Goal: Task Accomplishment & Management: Use online tool/utility

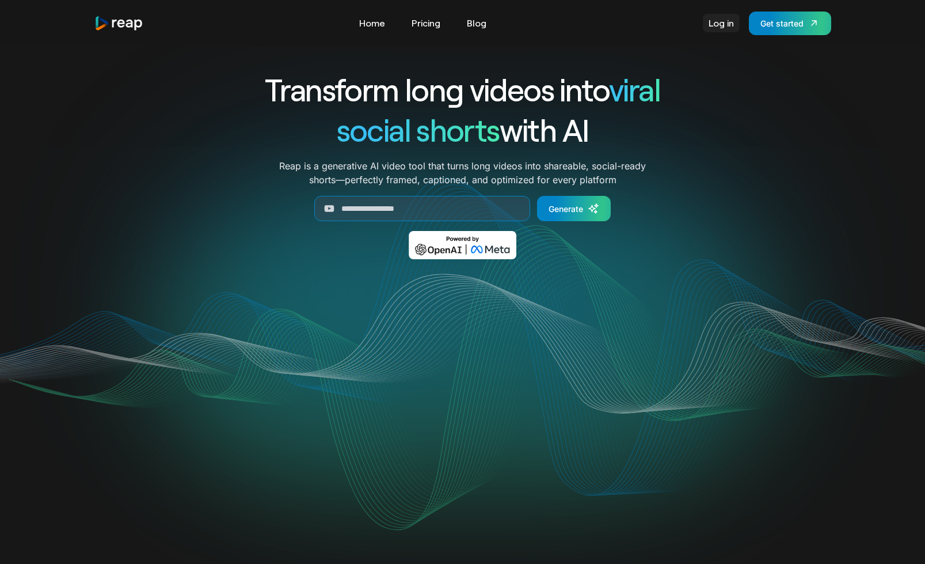
click at [739, 22] on link "Log in" at bounding box center [721, 23] width 37 height 18
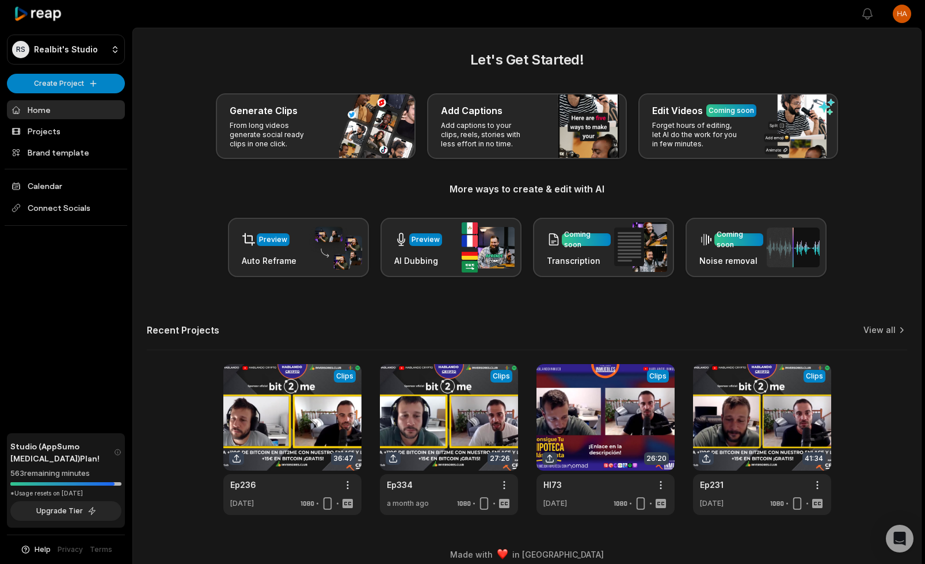
drag, startPoint x: 273, startPoint y: 43, endPoint x: 234, endPoint y: 29, distance: 41.0
click at [239, 35] on main "Let's Get Started! Generate Clips From long videos generate social ready clips …" at bounding box center [527, 283] width 788 height 510
